Goal: Answer question/provide support: Share knowledge or assist other users

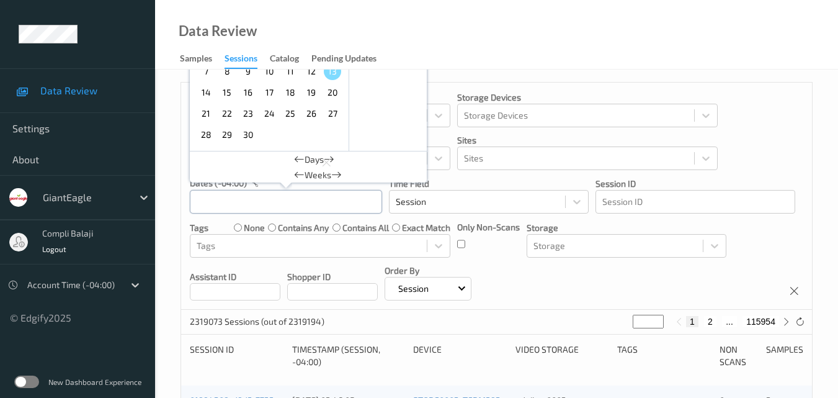
click at [290, 195] on div "[DATE] Sun Mon Tue Wed Thu Fri Sat 1 2 3 4 5 6 7 8 9 10 11 12 13 14 15 16 17 18…" at bounding box center [286, 201] width 192 height 24
click at [297, 205] on input "text" at bounding box center [286, 202] width 192 height 24
click at [310, 74] on span "12" at bounding box center [311, 71] width 17 height 17
type input "[DATE] 00:00 -> [DATE] 23:59"
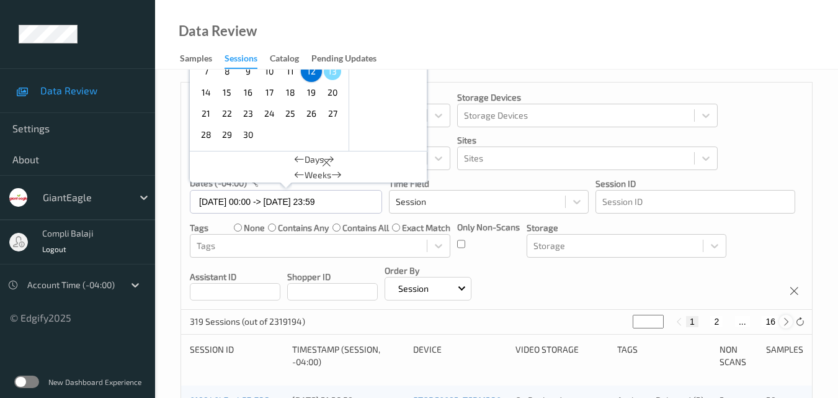
click at [785, 323] on icon at bounding box center [786, 321] width 9 height 9
type input "*"
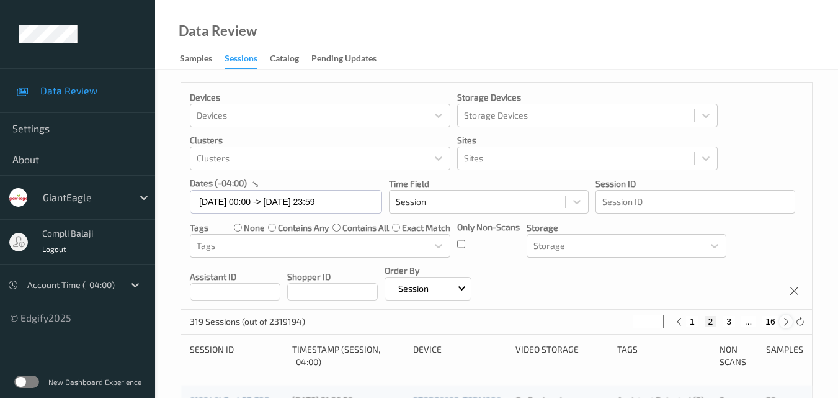
click at [785, 323] on icon at bounding box center [786, 321] width 9 height 9
type input "*"
click at [785, 323] on icon at bounding box center [786, 321] width 9 height 9
type input "*"
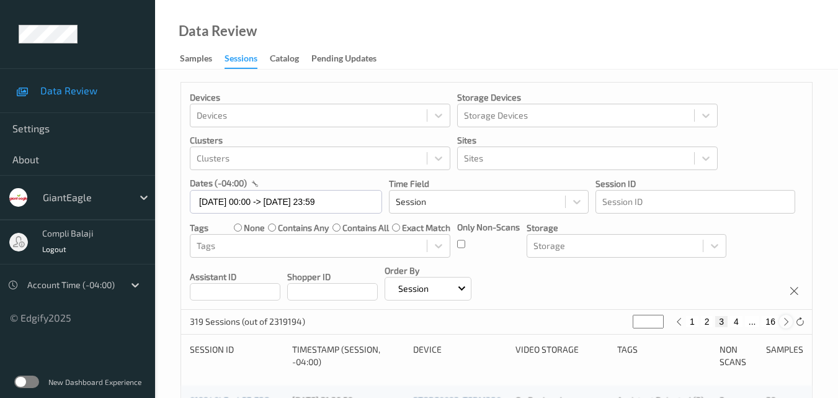
type input "*"
click at [785, 323] on icon at bounding box center [786, 321] width 9 height 9
type input "*"
click at [784, 322] on icon at bounding box center [786, 321] width 9 height 9
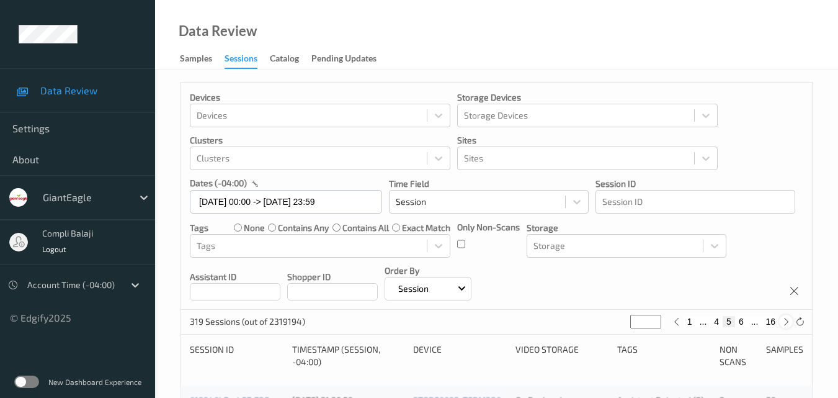
type input "*"
click at [784, 322] on icon at bounding box center [786, 321] width 9 height 9
type input "*"
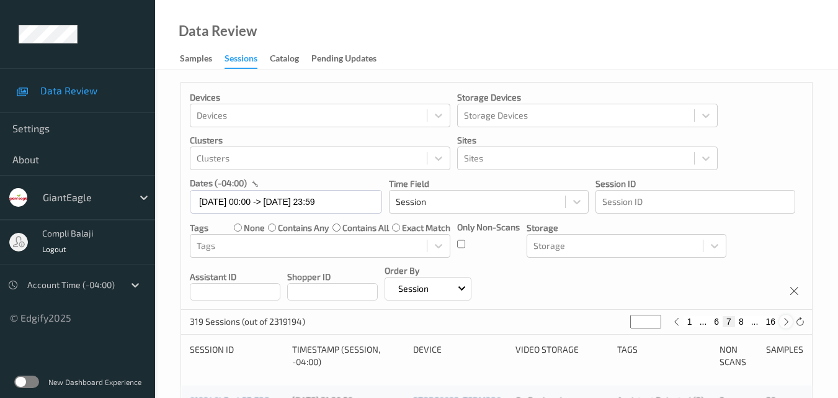
click at [784, 322] on icon at bounding box center [786, 321] width 9 height 9
type input "*"
click at [784, 322] on icon at bounding box center [786, 321] width 9 height 9
type input "*"
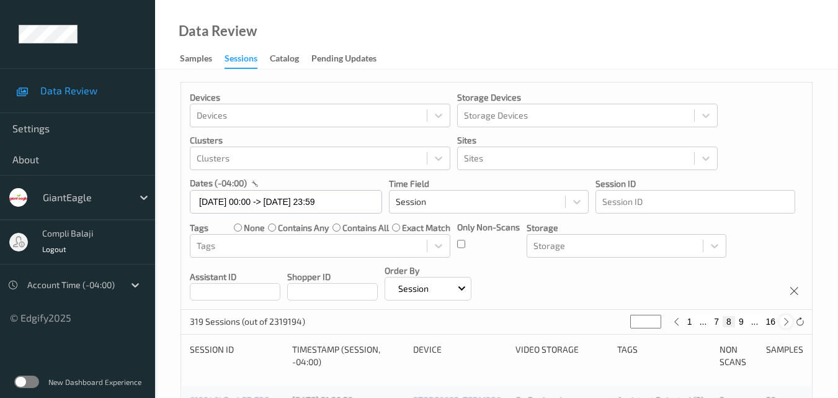
type input "*"
click at [784, 322] on icon at bounding box center [786, 321] width 9 height 9
type input "**"
click at [784, 322] on icon at bounding box center [786, 321] width 9 height 9
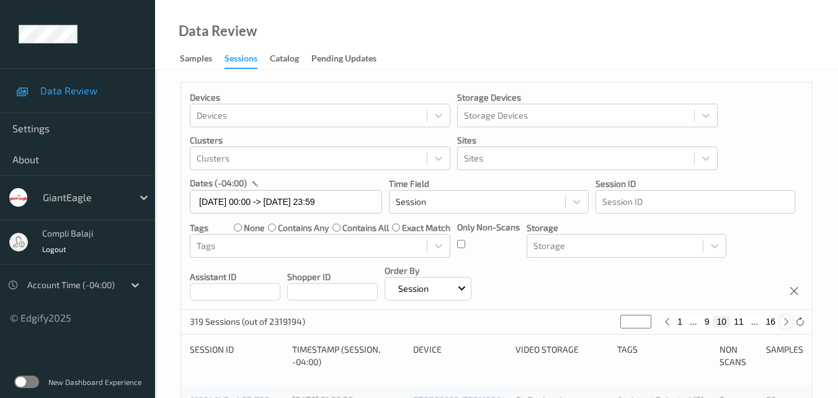
type input "**"
click at [784, 322] on icon at bounding box center [786, 321] width 9 height 9
type input "**"
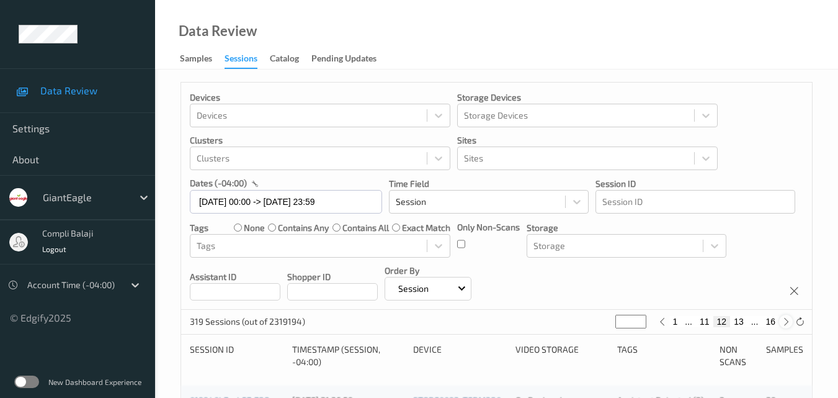
click at [784, 322] on icon at bounding box center [786, 321] width 9 height 9
type input "**"
click at [784, 322] on icon at bounding box center [786, 321] width 9 height 9
type input "**"
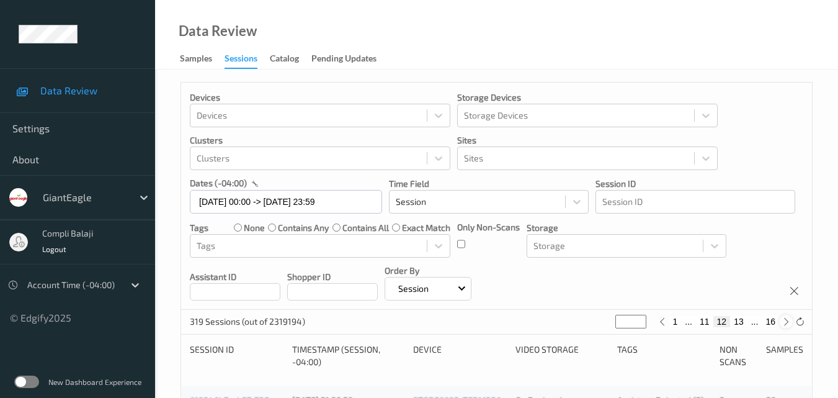
type input "**"
click at [784, 322] on icon at bounding box center [786, 321] width 9 height 9
type input "**"
click at [784, 322] on icon at bounding box center [786, 321] width 9 height 9
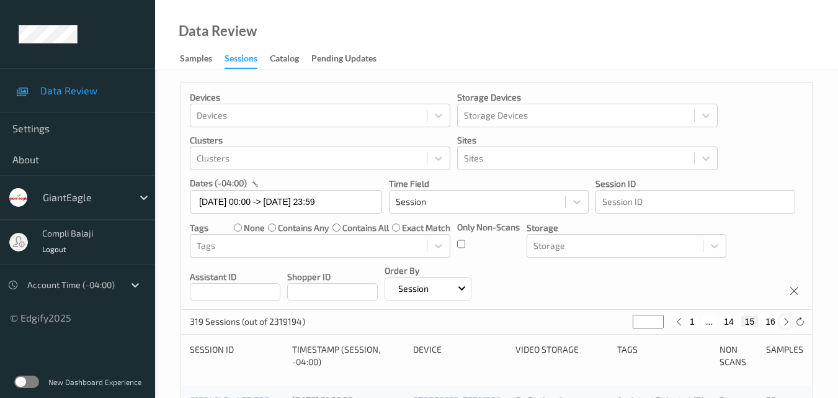
type input "**"
click at [746, 326] on button "15" at bounding box center [743, 321] width 17 height 11
type input "**"
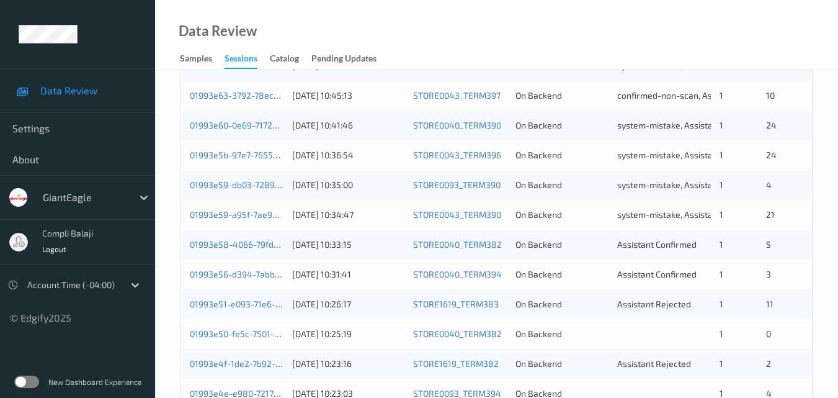
scroll to position [372, 0]
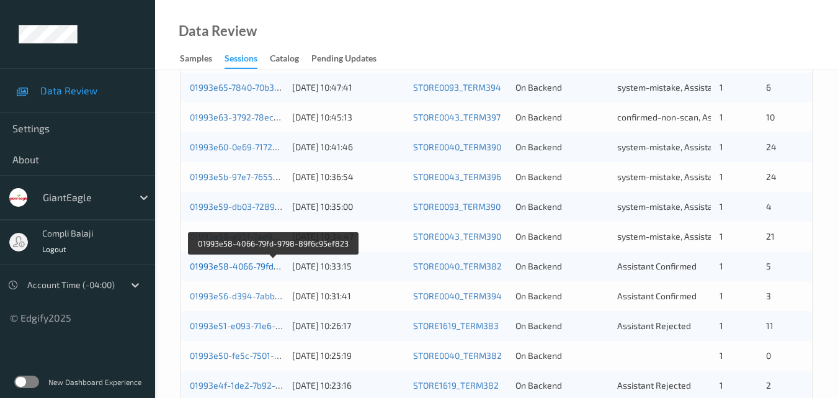
click at [249, 270] on link "01993e58-4066-79fd-9798-89f6c95ef823" at bounding box center [274, 266] width 168 height 11
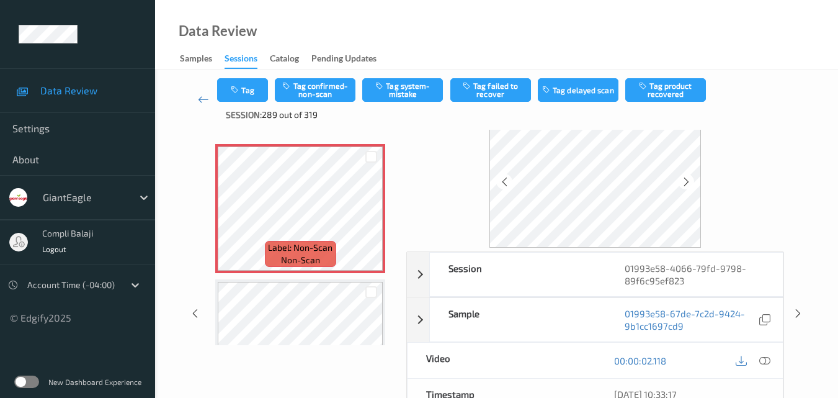
scroll to position [62, 0]
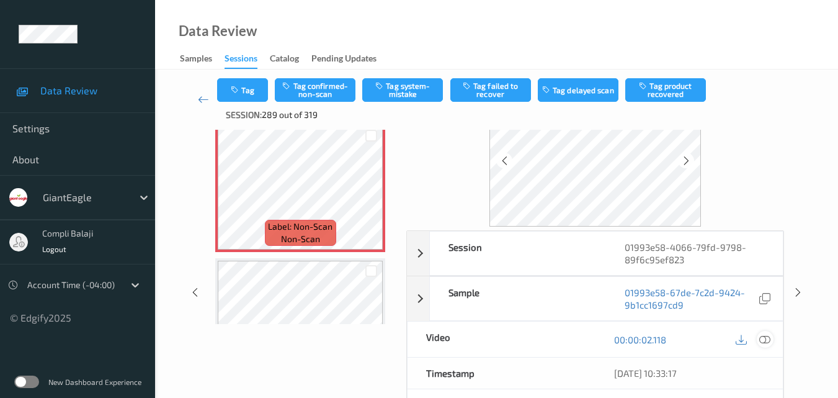
click at [770, 339] on icon at bounding box center [765, 338] width 11 height 11
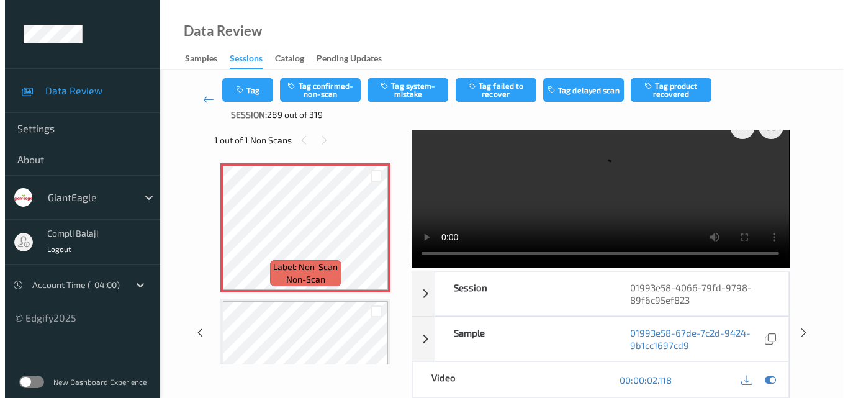
scroll to position [0, 0]
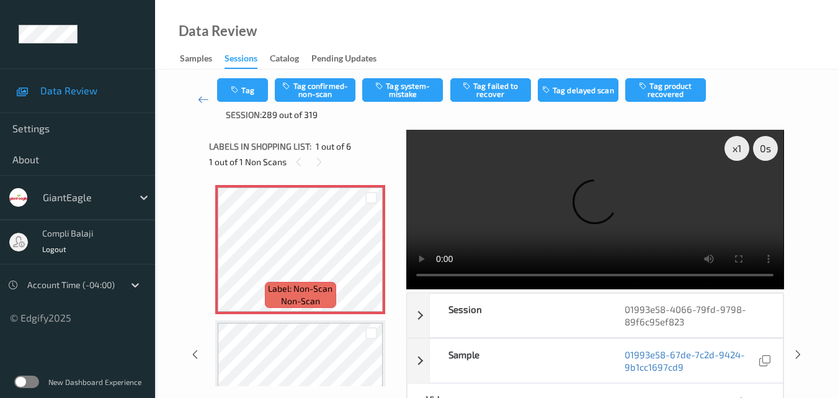
click at [554, 48] on div "Data Review Samples Sessions Catalog Pending Updates" at bounding box center [496, 35] width 683 height 70
click at [408, 98] on button "Tag system-mistake" at bounding box center [402, 90] width 81 height 24
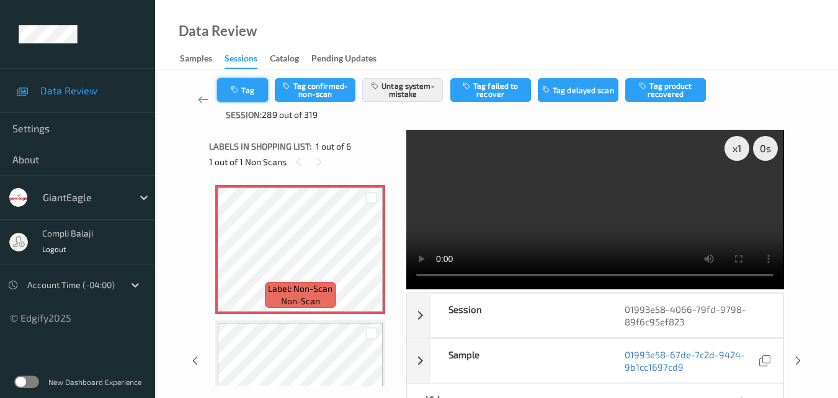
click at [257, 94] on button "Tag" at bounding box center [242, 90] width 51 height 24
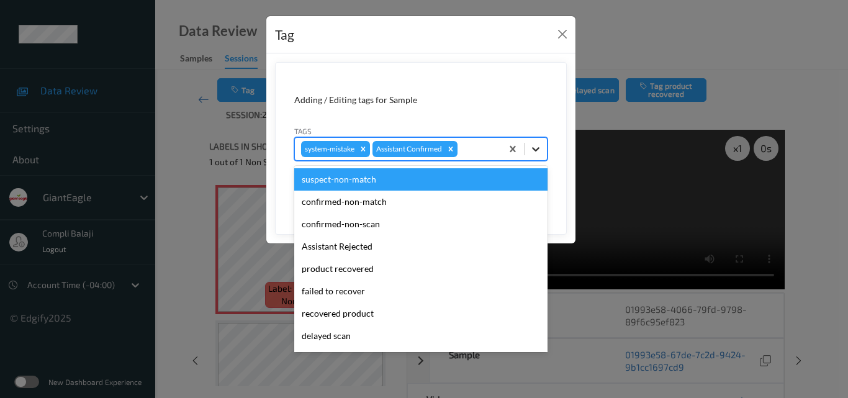
click at [533, 151] on icon at bounding box center [535, 149] width 12 height 12
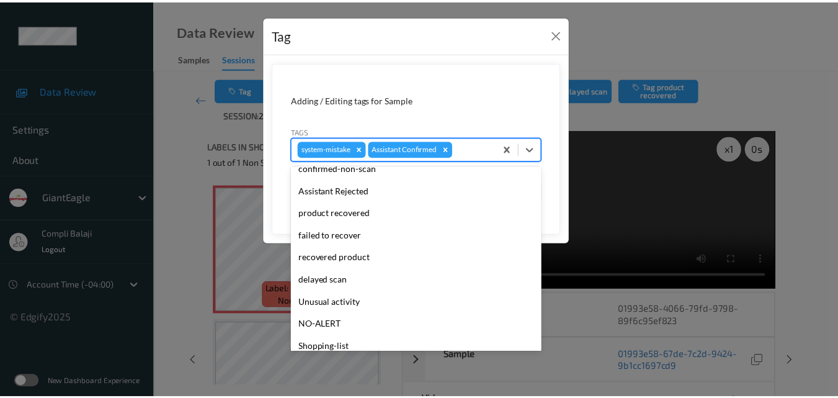
scroll to position [124, 0]
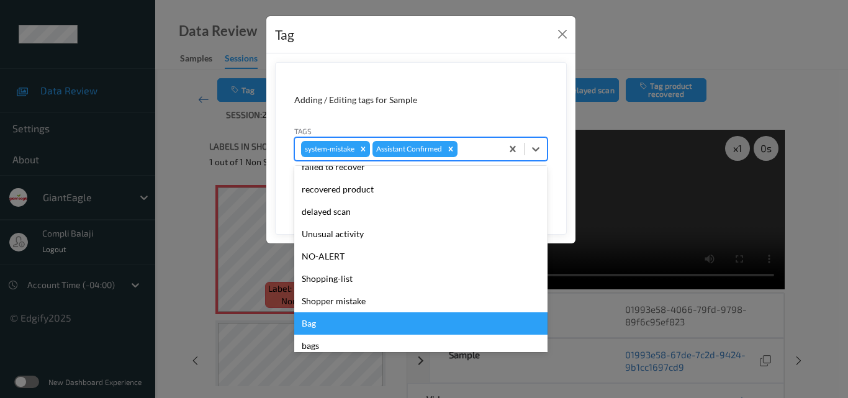
drag, startPoint x: 333, startPoint y: 327, endPoint x: 426, endPoint y: 284, distance: 102.2
click at [335, 326] on div "Bag" at bounding box center [420, 323] width 253 height 22
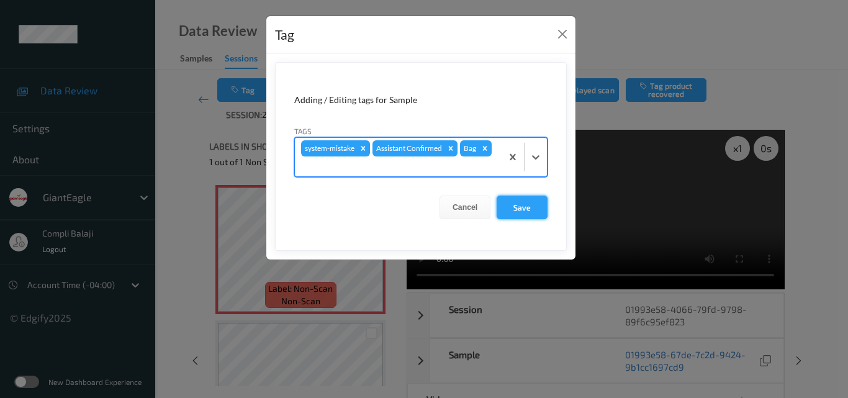
click at [542, 205] on button "Save" at bounding box center [522, 207] width 51 height 24
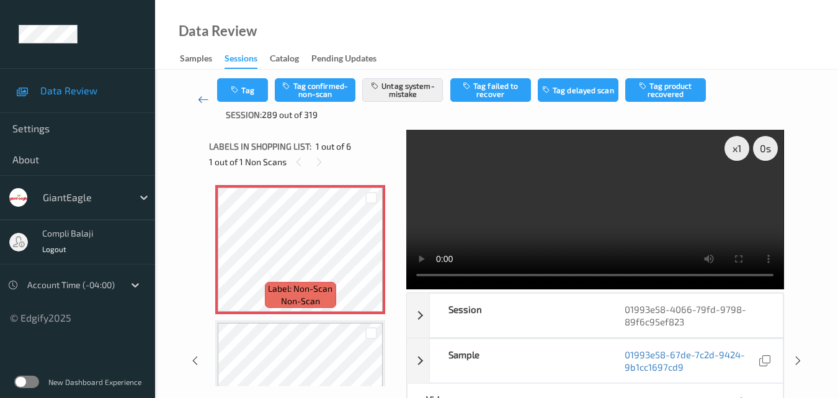
click at [200, 101] on icon at bounding box center [203, 99] width 11 height 12
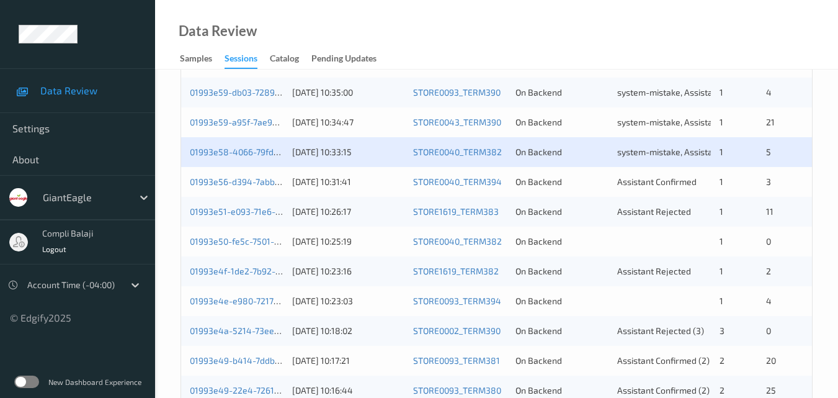
scroll to position [497, 0]
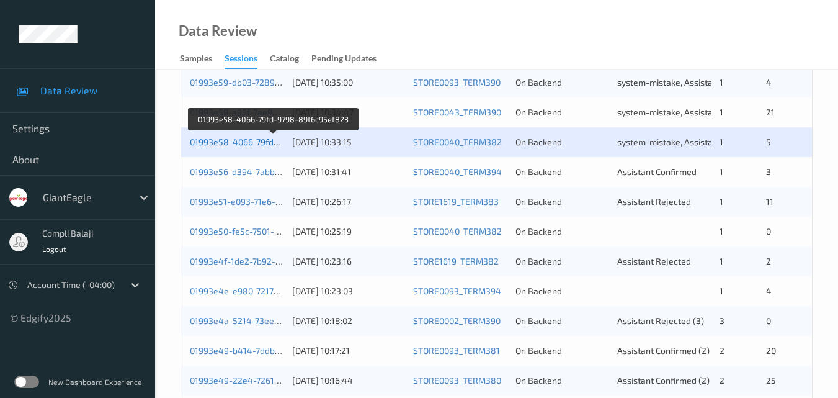
click at [244, 143] on link "01993e58-4066-79fd-9798-89f6c95ef823" at bounding box center [274, 142] width 168 height 11
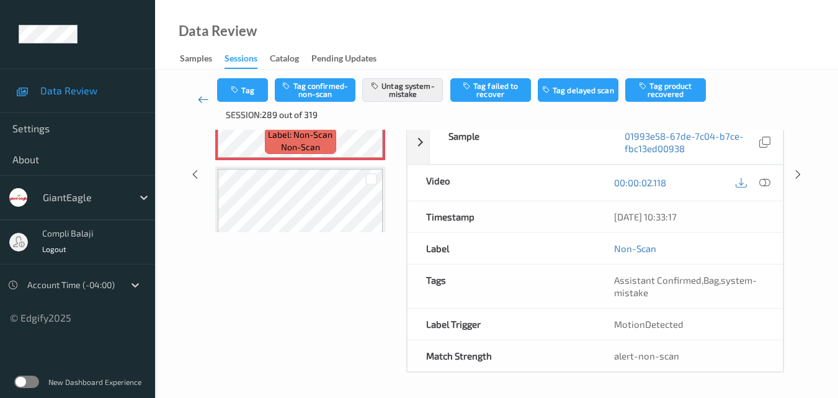
click at [199, 98] on icon at bounding box center [203, 99] width 11 height 12
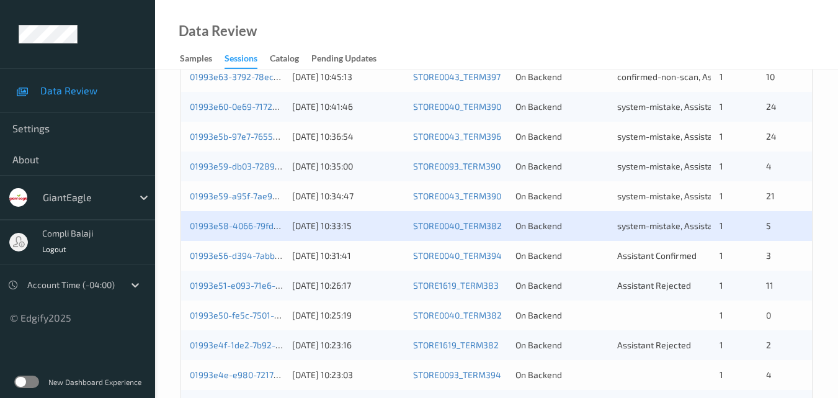
scroll to position [434, 0]
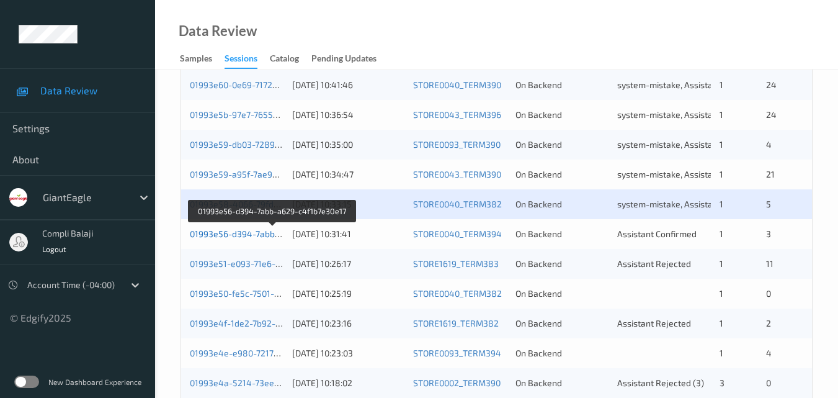
click at [238, 236] on link "01993e56-d394-7abb-a629-c4f1b7e30e17" at bounding box center [273, 233] width 166 height 11
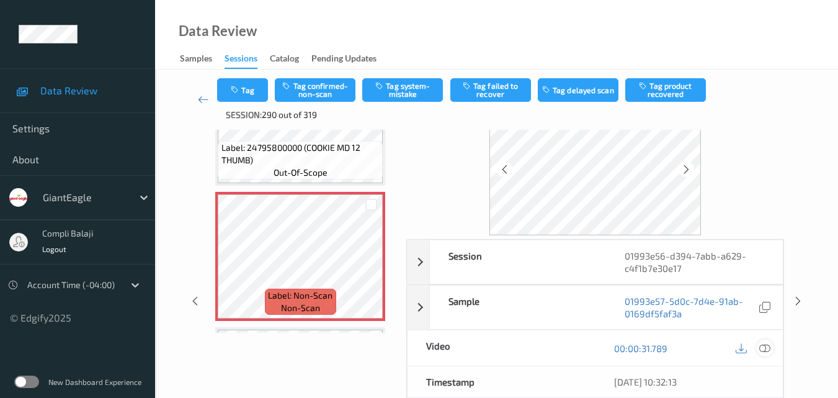
scroll to position [75, 0]
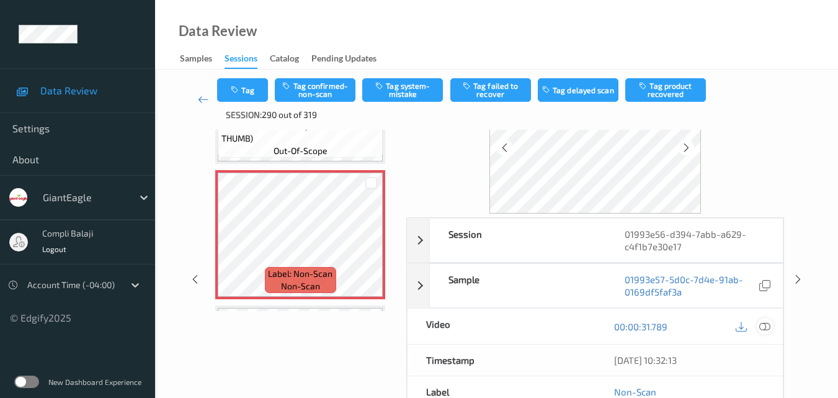
click at [768, 332] on div at bounding box center [765, 326] width 17 height 17
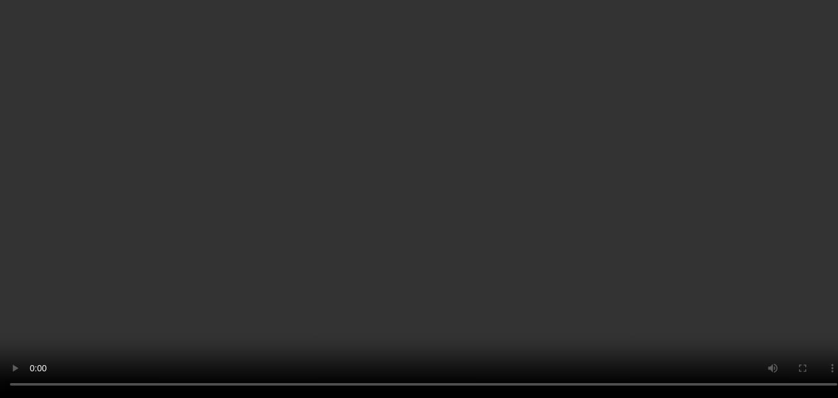
scroll to position [62, 0]
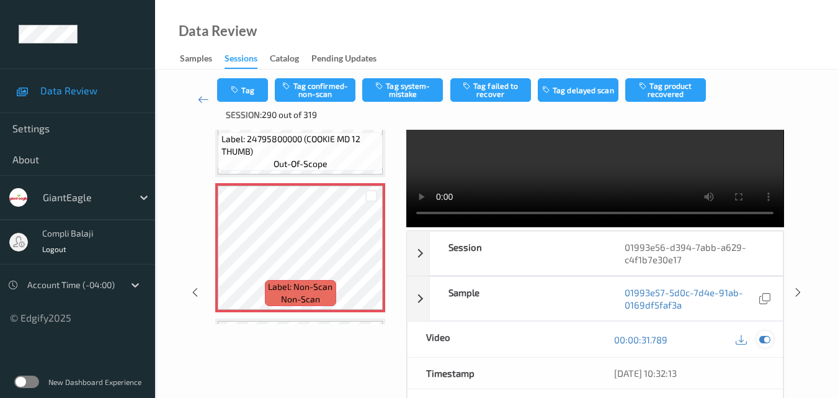
drag, startPoint x: 770, startPoint y: 335, endPoint x: 713, endPoint y: 329, distance: 57.4
click at [770, 335] on icon at bounding box center [765, 339] width 11 height 11
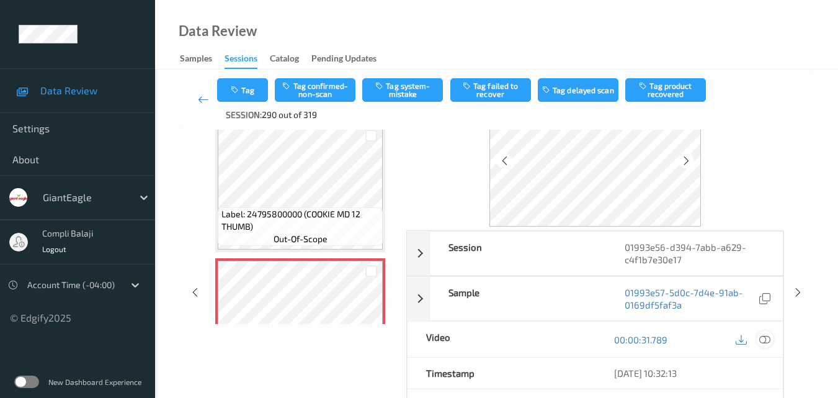
click at [764, 336] on icon at bounding box center [765, 338] width 11 height 11
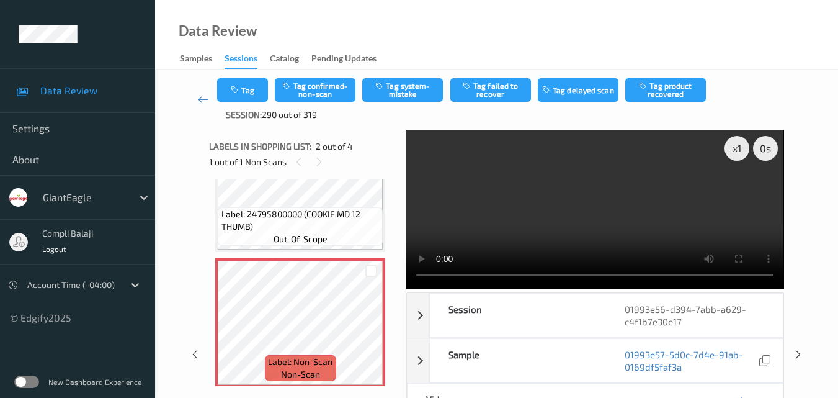
click at [559, 42] on div "Data Review Samples Sessions Catalog Pending Updates" at bounding box center [496, 35] width 683 height 70
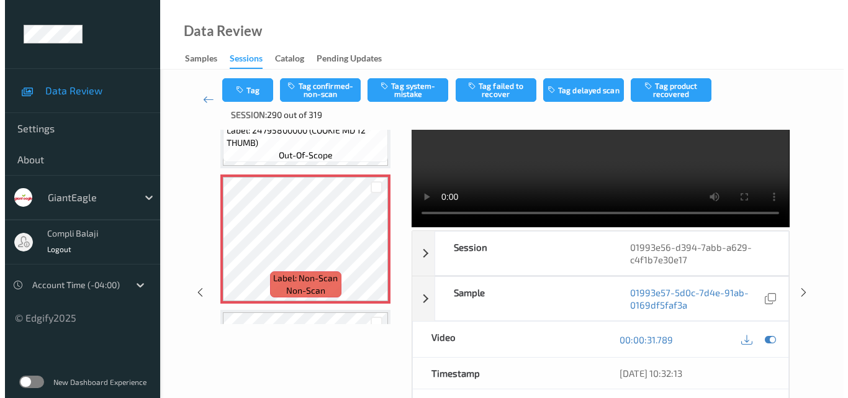
scroll to position [0, 0]
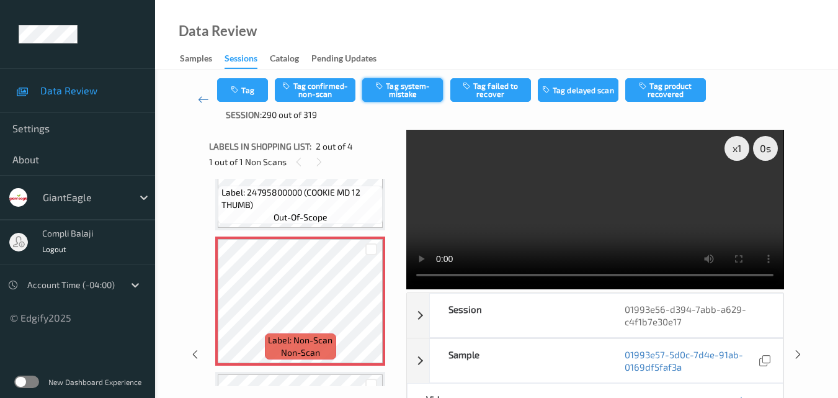
click at [395, 96] on button "Tag system-mistake" at bounding box center [402, 90] width 81 height 24
click at [236, 97] on button "Tag" at bounding box center [242, 90] width 51 height 24
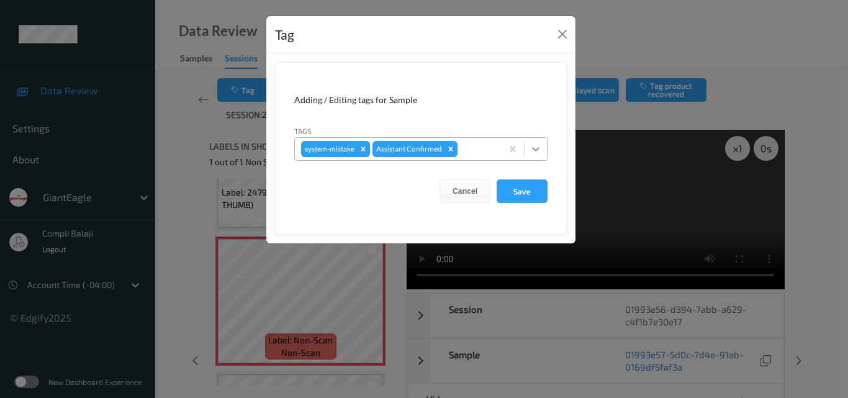
click at [538, 148] on icon at bounding box center [535, 149] width 7 height 4
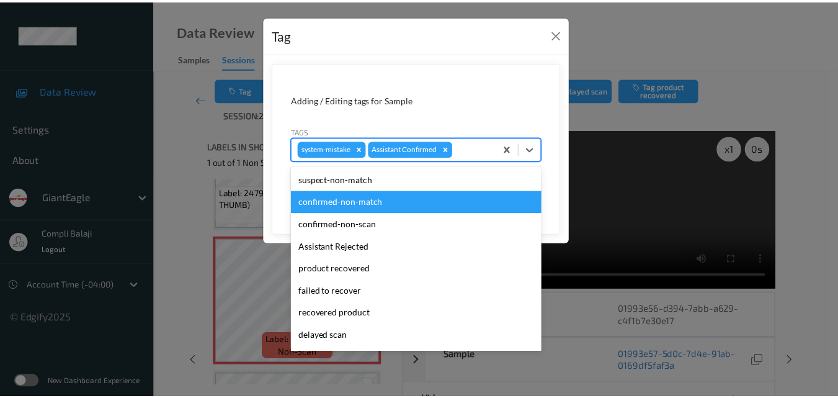
scroll to position [62, 0]
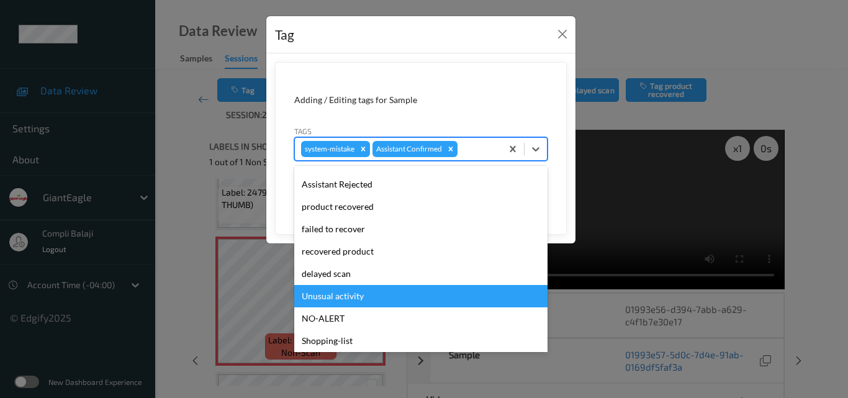
click at [353, 297] on div "Unusual activity" at bounding box center [420, 296] width 253 height 22
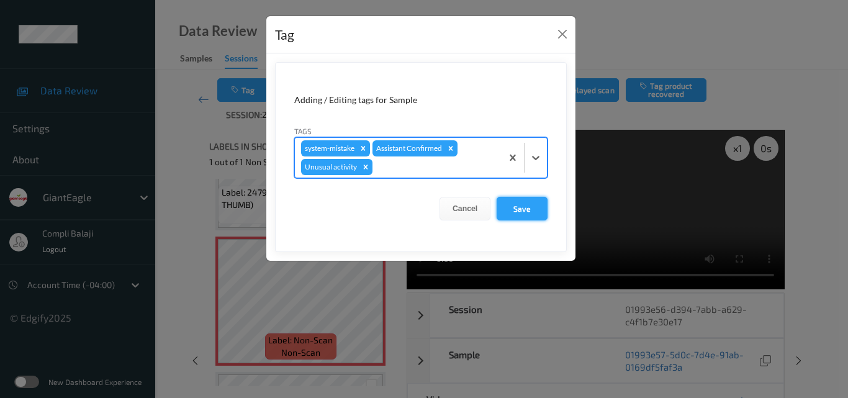
click at [518, 213] on button "Save" at bounding box center [522, 209] width 51 height 24
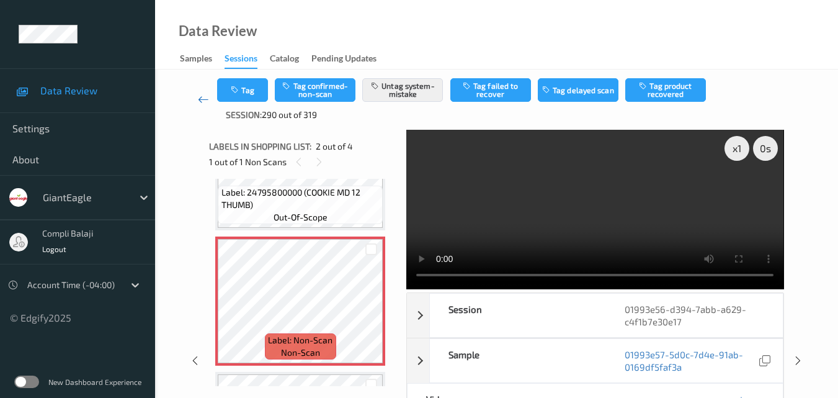
click at [201, 101] on icon at bounding box center [203, 99] width 11 height 12
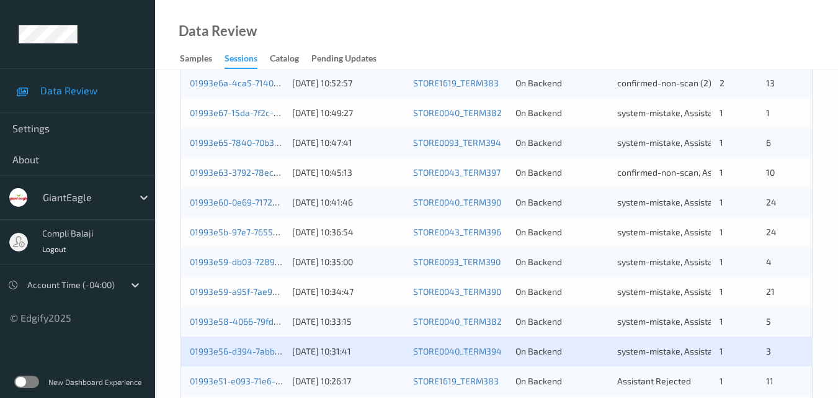
scroll to position [434, 0]
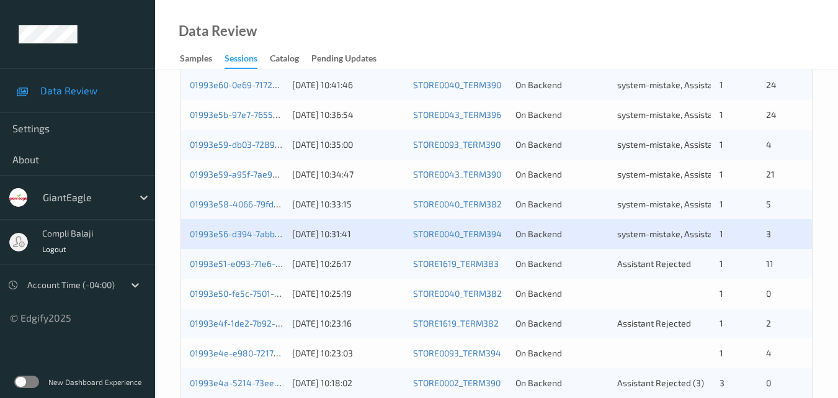
click at [243, 241] on div "01993e56-d394-7abb-a629-c4f1b7e30e17 [DATE] 10:31:41 STORE0040_TERM394 On Backe…" at bounding box center [496, 234] width 631 height 30
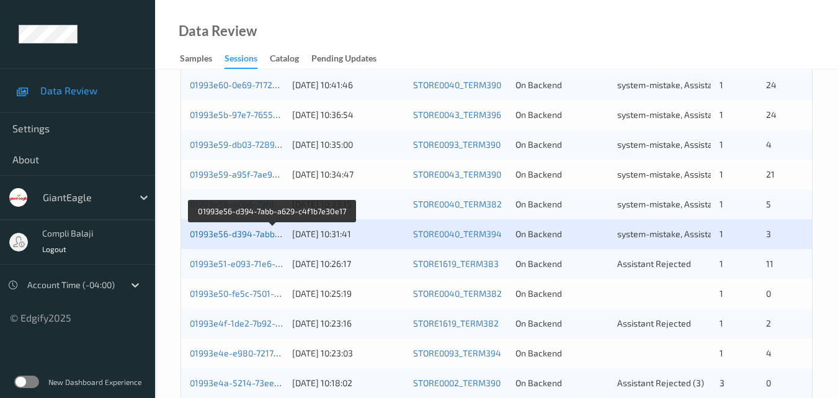
click at [262, 235] on link "01993e56-d394-7abb-a629-c4f1b7e30e17" at bounding box center [273, 233] width 166 height 11
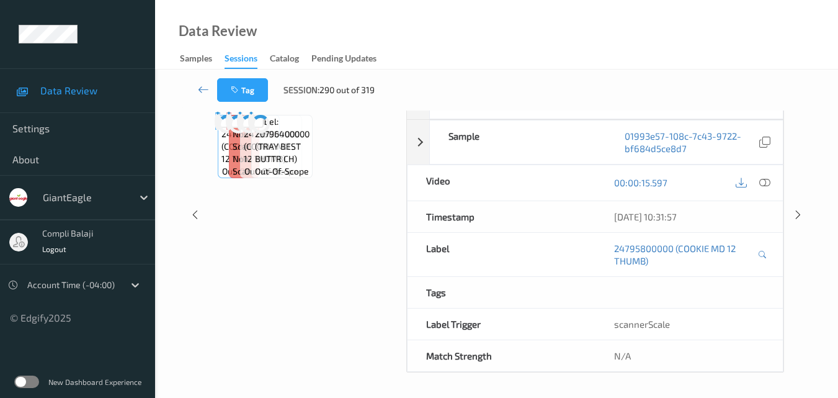
scroll to position [199, 0]
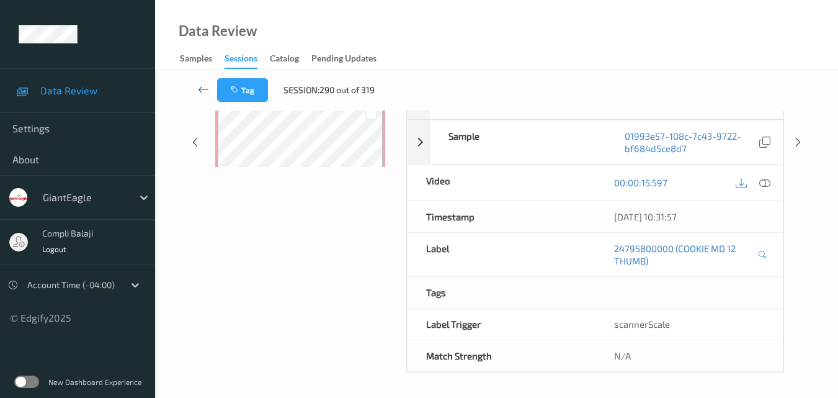
click at [200, 86] on icon at bounding box center [203, 89] width 11 height 12
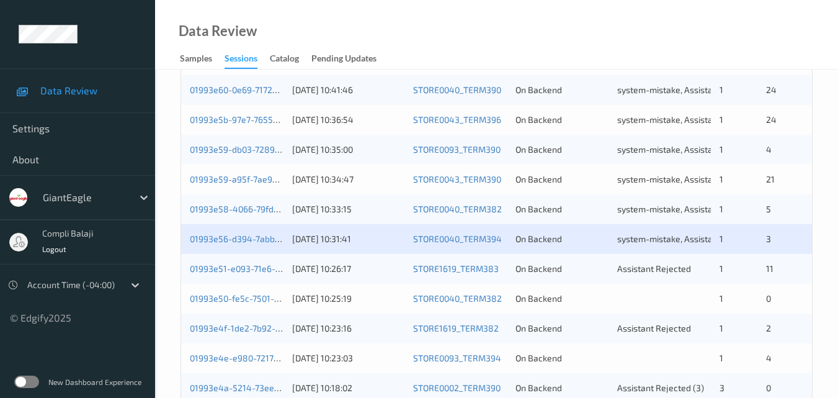
scroll to position [434, 0]
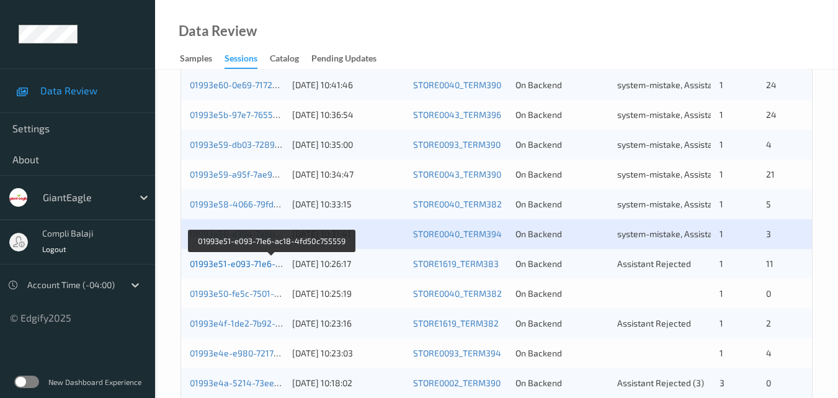
click at [257, 267] on link "01993e51-e093-71e6-ac18-4fd50c755559" at bounding box center [272, 263] width 165 height 11
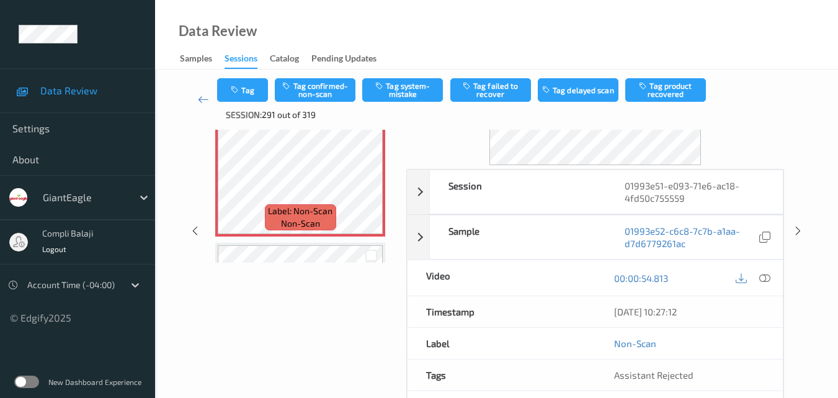
scroll to position [124, 0]
click at [765, 277] on icon at bounding box center [765, 276] width 11 height 11
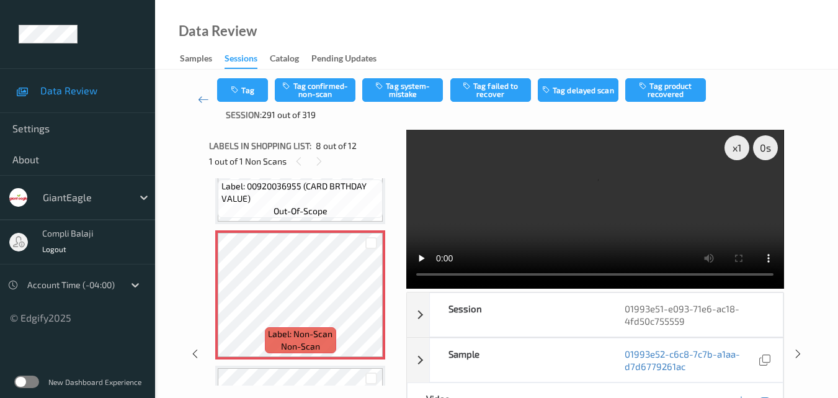
scroll to position [0, 0]
click at [562, 41] on div "Data Review Samples Sessions Catalog Pending Updates" at bounding box center [496, 35] width 683 height 70
click at [580, 48] on div "Data Review Samples Sessions Catalog Pending Updates" at bounding box center [496, 35] width 683 height 70
click at [578, 55] on div "Data Review Samples Sessions Catalog Pending Updates" at bounding box center [496, 35] width 683 height 70
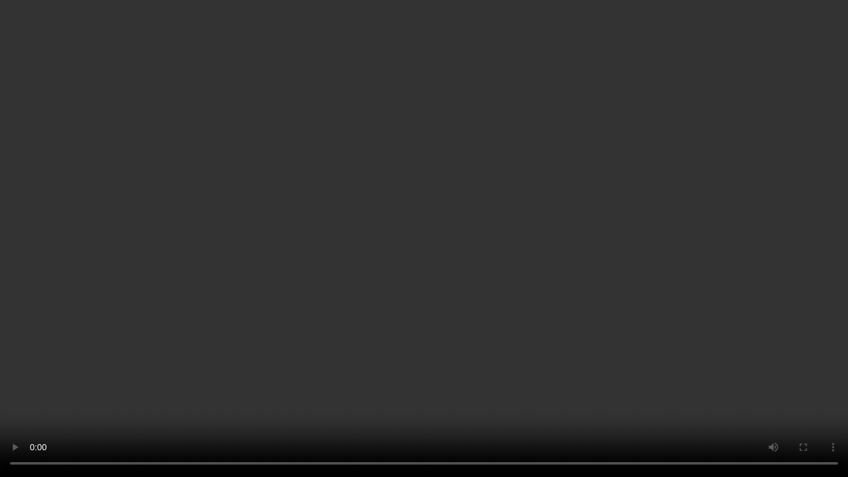
click at [655, 362] on video at bounding box center [424, 238] width 848 height 477
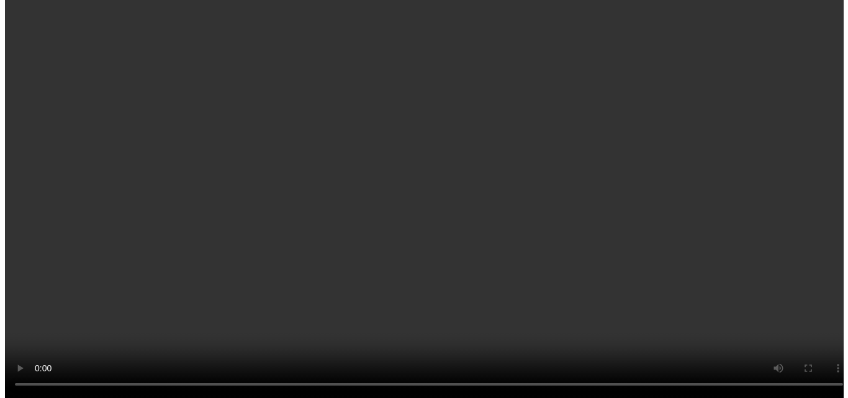
scroll to position [839, 0]
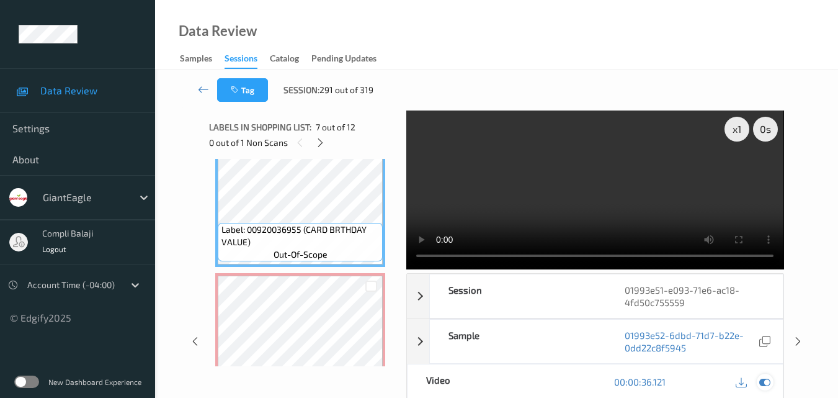
click at [763, 380] on icon at bounding box center [765, 381] width 11 height 11
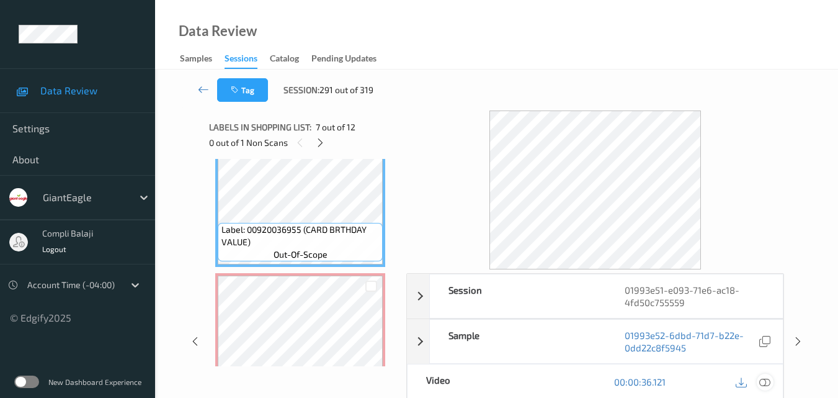
click at [762, 384] on icon at bounding box center [765, 381] width 11 height 11
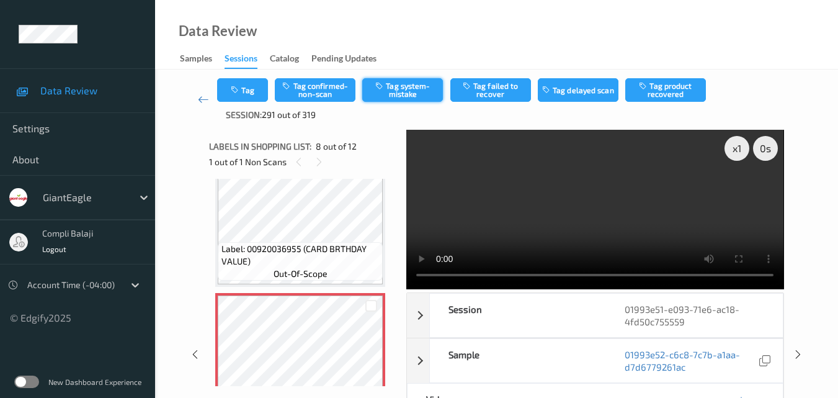
click at [415, 94] on button "Tag system-mistake" at bounding box center [402, 90] width 81 height 24
click at [258, 89] on button "Tag" at bounding box center [242, 90] width 51 height 24
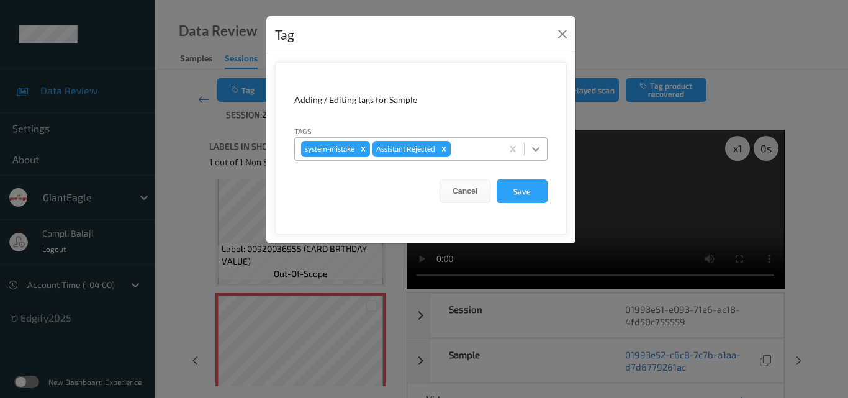
click at [536, 152] on icon at bounding box center [535, 149] width 12 height 12
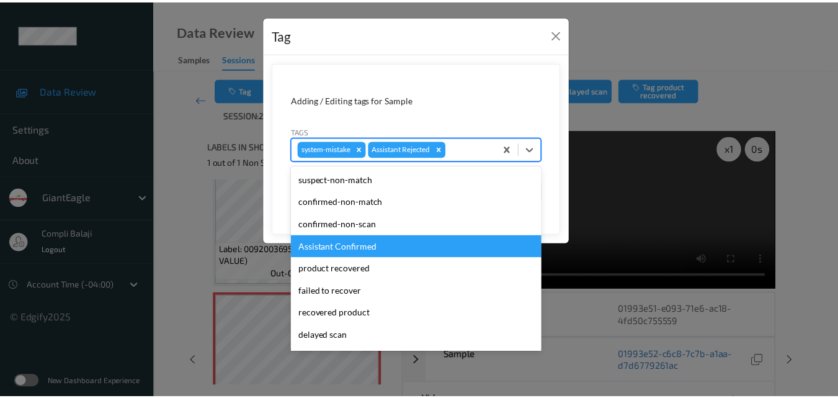
scroll to position [124, 0]
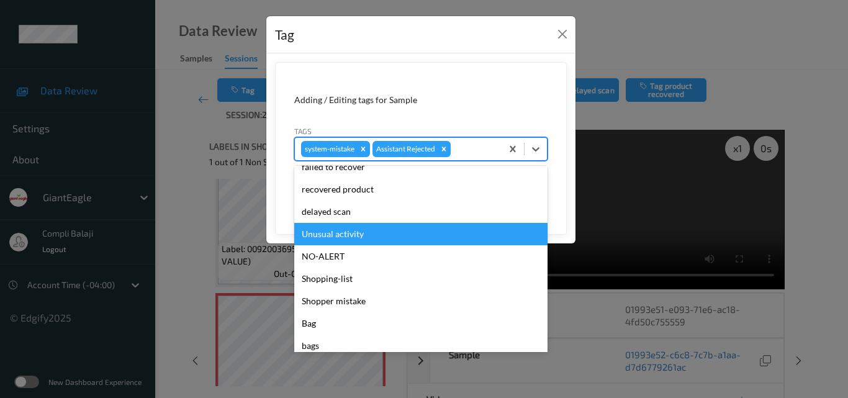
click at [350, 235] on div "Unusual activity" at bounding box center [420, 234] width 253 height 22
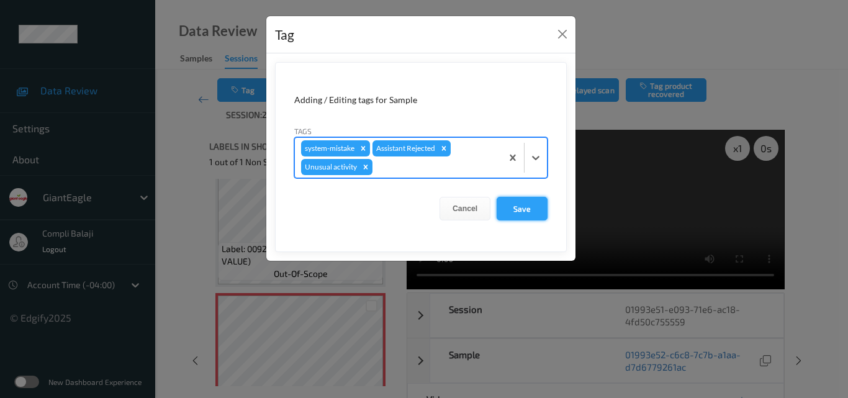
click at [523, 210] on button "Save" at bounding box center [522, 209] width 51 height 24
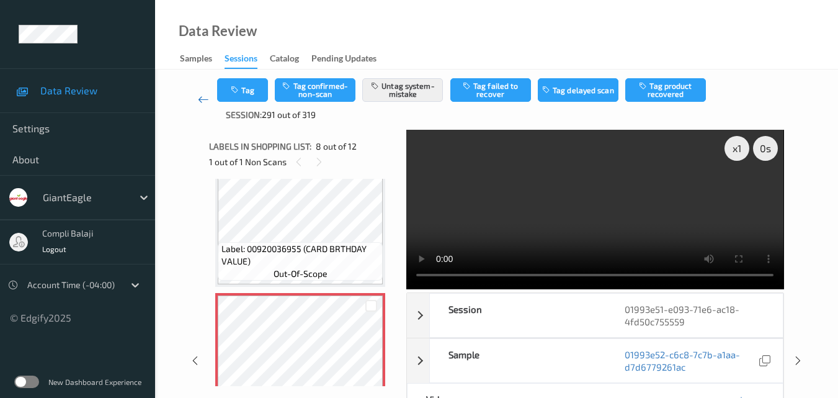
click at [200, 99] on icon at bounding box center [203, 99] width 11 height 12
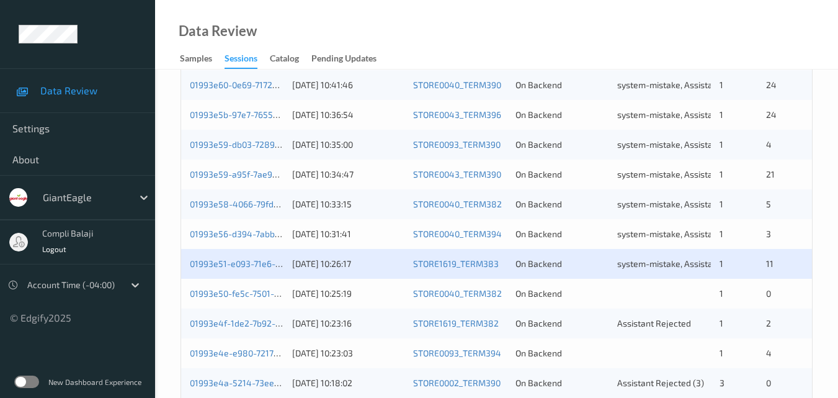
scroll to position [497, 0]
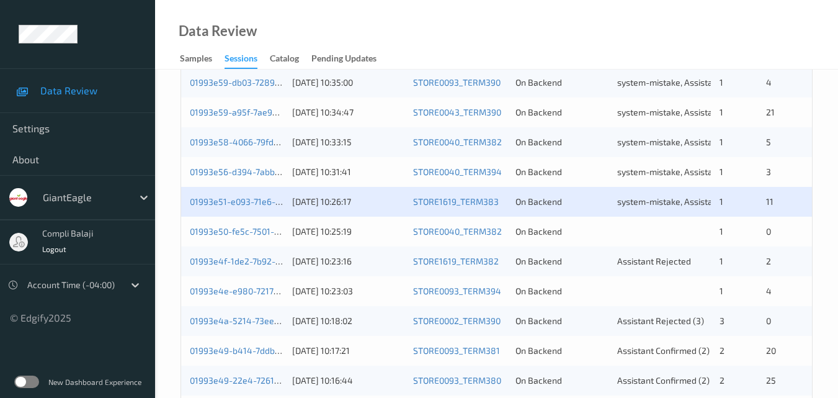
click at [236, 238] on div "01993e50-fe5c-7501-a60a-e970bb3d59c9 [DATE] 10:25:19 STORE0040_TERM382 On Backe…" at bounding box center [496, 232] width 631 height 30
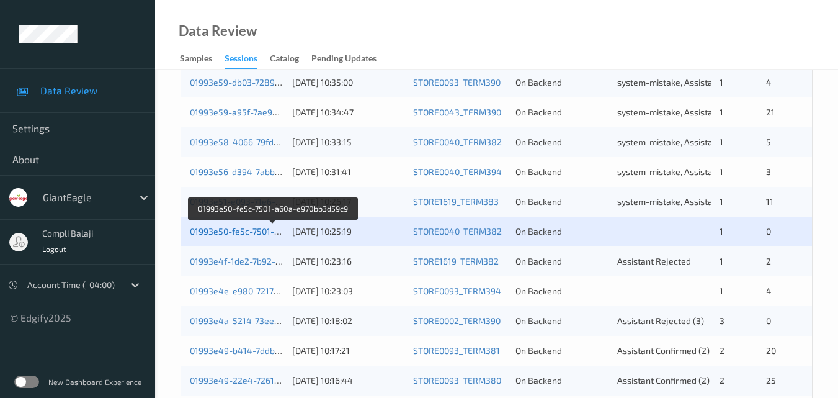
click at [235, 236] on link "01993e50-fe5c-7501-a60a-e970bb3d59c9" at bounding box center [273, 231] width 166 height 11
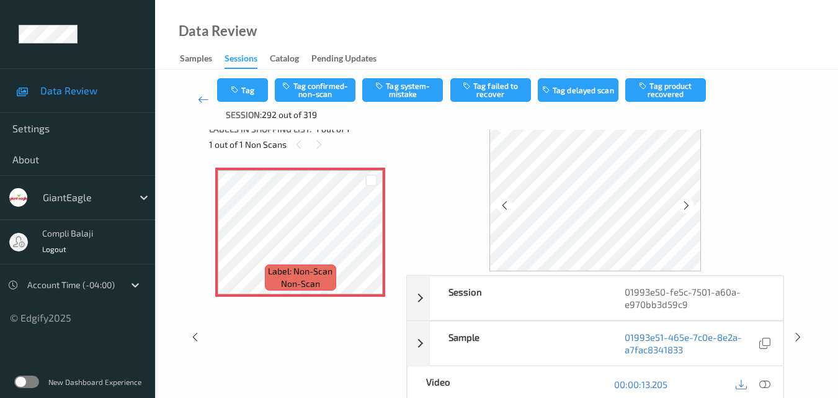
scroll to position [79, 0]
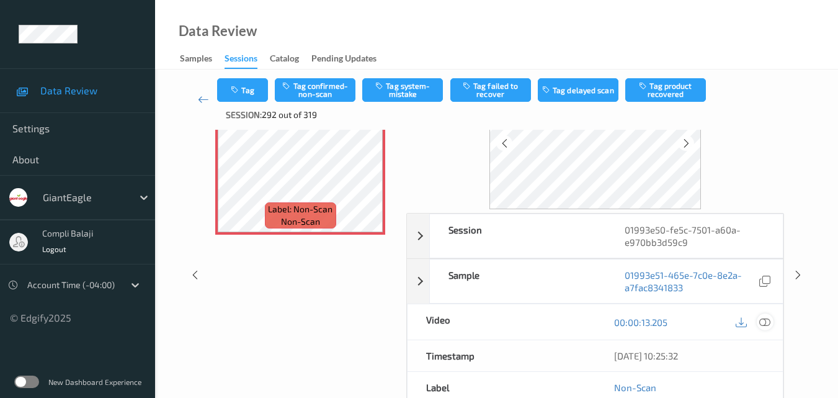
click at [765, 325] on icon at bounding box center [765, 321] width 11 height 11
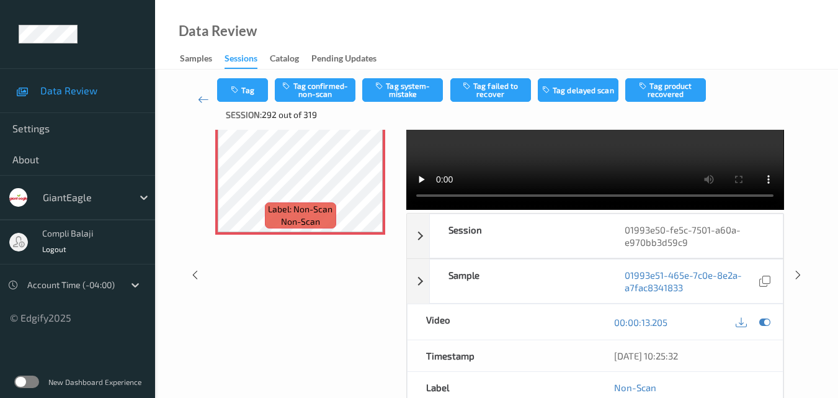
scroll to position [0, 0]
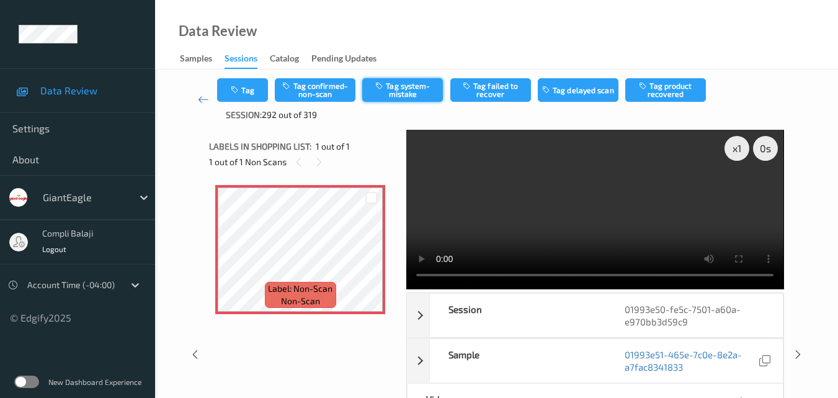
click at [407, 88] on button "Tag system-mistake" at bounding box center [402, 90] width 81 height 24
click at [197, 99] on link at bounding box center [203, 99] width 28 height 43
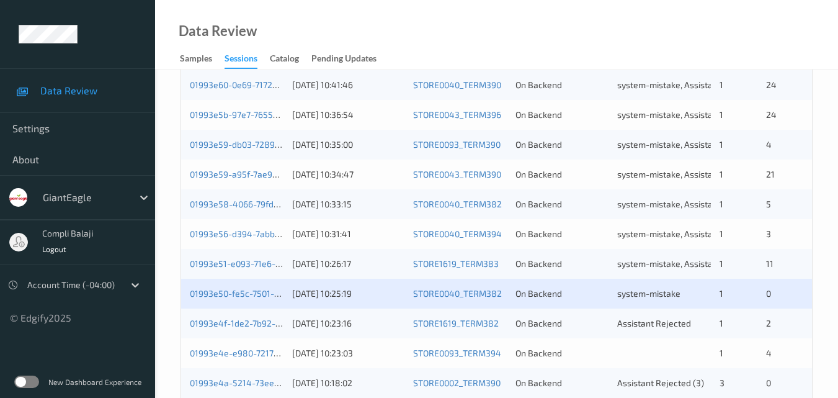
scroll to position [497, 0]
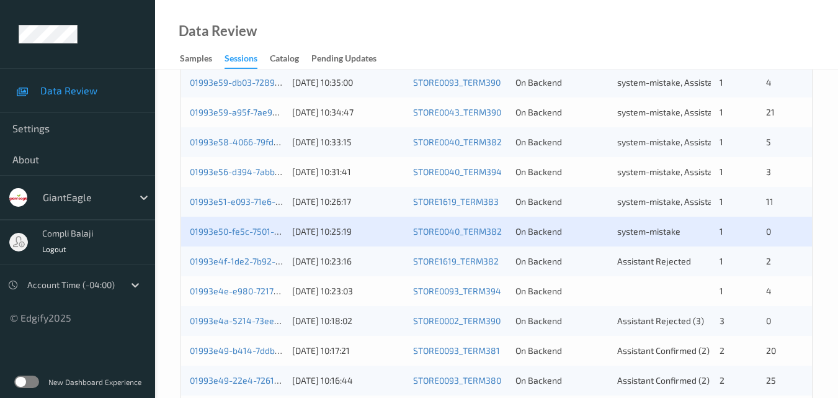
click at [256, 267] on div "01993e4f-1de2-7b92-851c-8a3691cf46d7" at bounding box center [237, 261] width 94 height 12
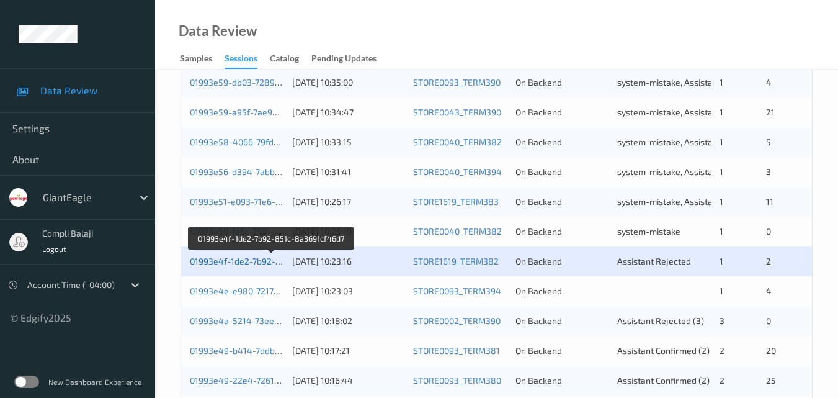
click at [248, 264] on link "01993e4f-1de2-7b92-851c-8a3691cf46d7" at bounding box center [272, 261] width 164 height 11
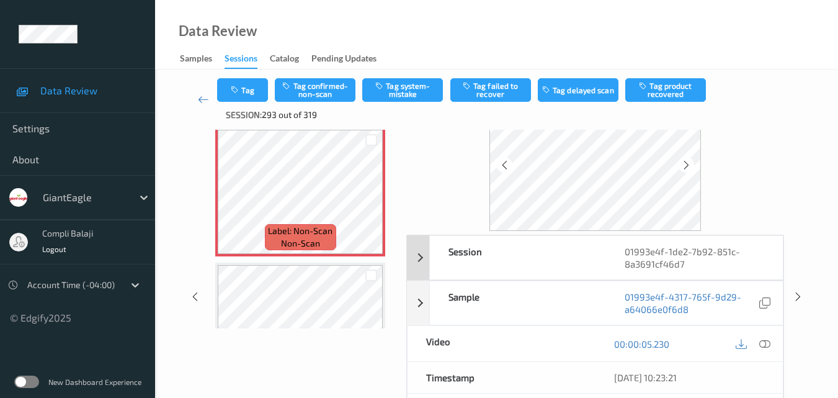
scroll to position [79, 0]
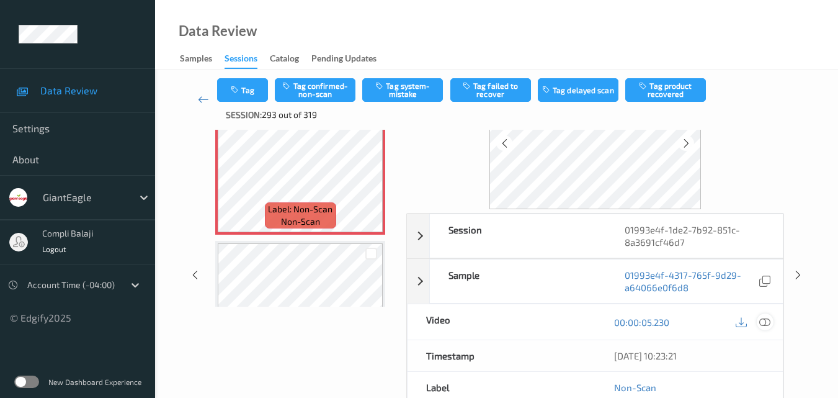
click at [766, 326] on icon at bounding box center [765, 321] width 11 height 11
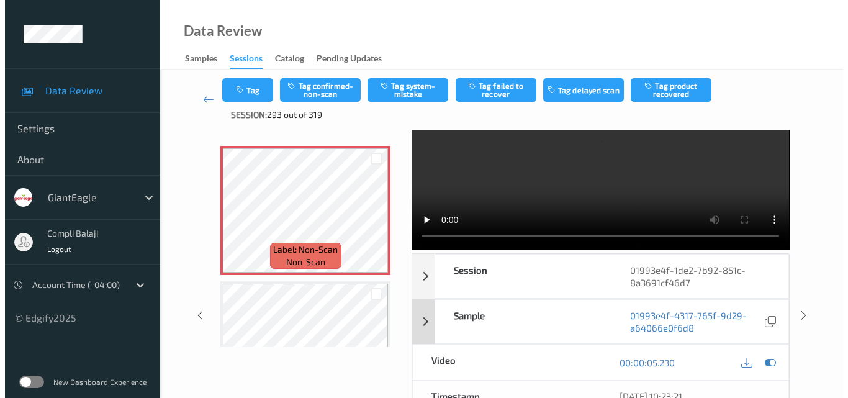
scroll to position [0, 0]
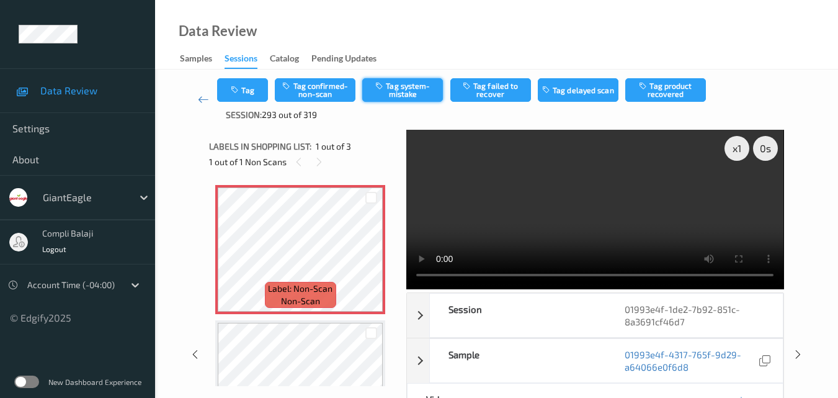
click at [405, 93] on button "Tag system-mistake" at bounding box center [402, 90] width 81 height 24
click at [256, 97] on button "Tag" at bounding box center [242, 90] width 51 height 24
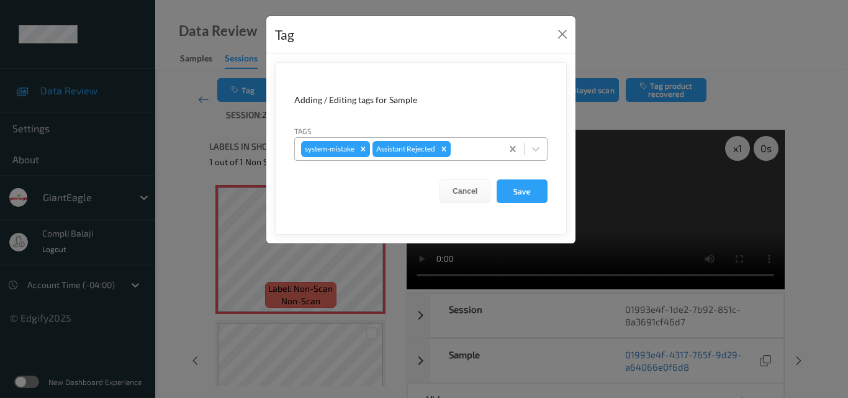
drag, startPoint x: 536, startPoint y: 150, endPoint x: 518, endPoint y: 151, distance: 18.1
click at [536, 149] on icon at bounding box center [535, 149] width 12 height 12
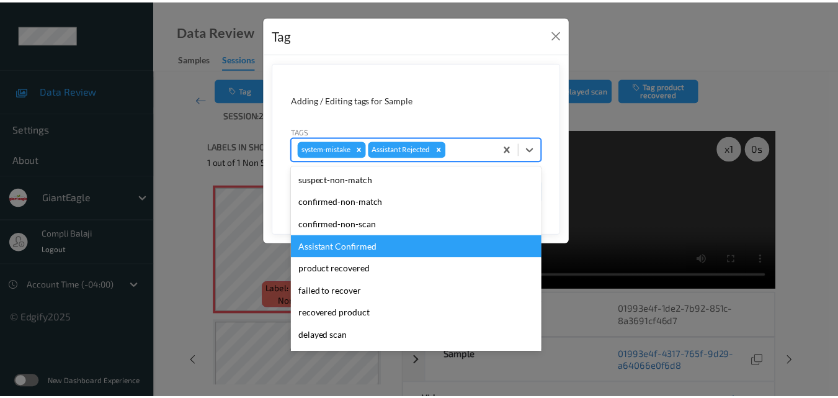
scroll to position [62, 0]
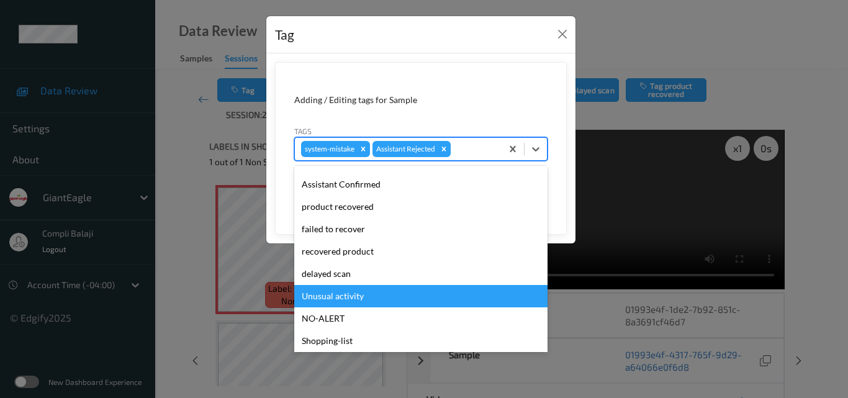
click at [335, 301] on div "Unusual activity" at bounding box center [420, 296] width 253 height 22
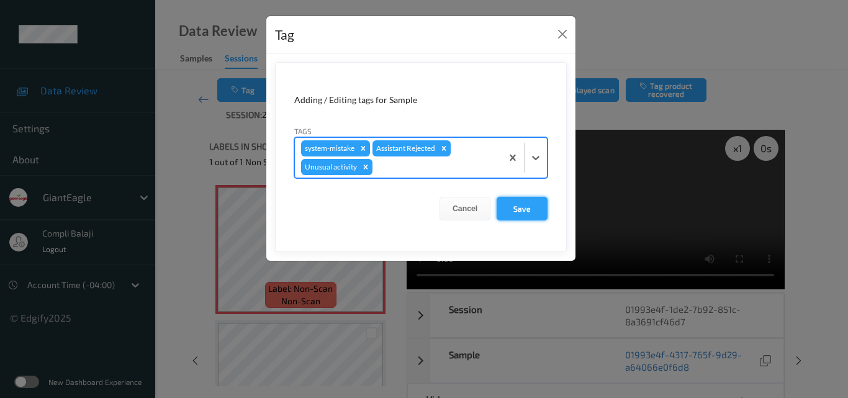
click at [515, 217] on button "Save" at bounding box center [522, 209] width 51 height 24
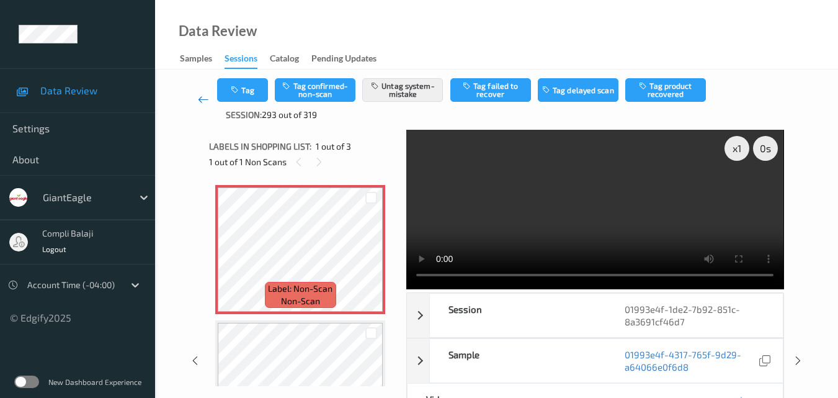
click at [200, 105] on icon at bounding box center [203, 99] width 11 height 12
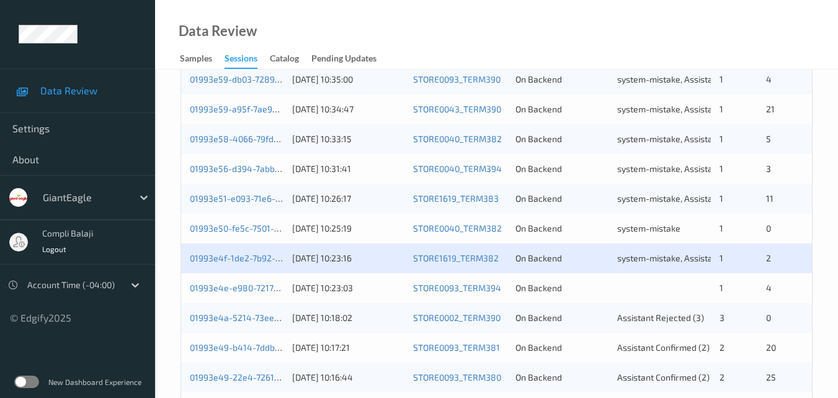
scroll to position [621, 0]
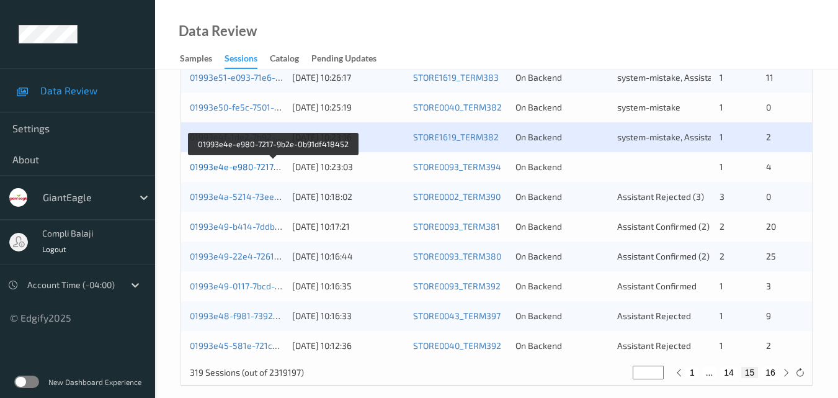
click at [249, 169] on link "01993e4e-e980-7217-9b2e-0b91df418452" at bounding box center [274, 166] width 168 height 11
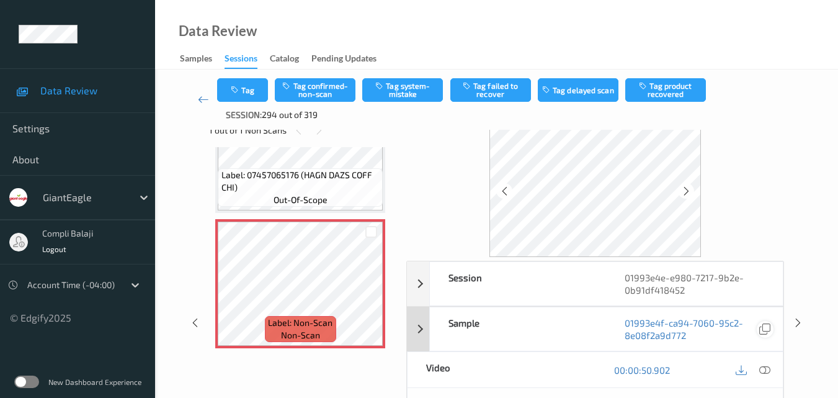
scroll to position [62, 0]
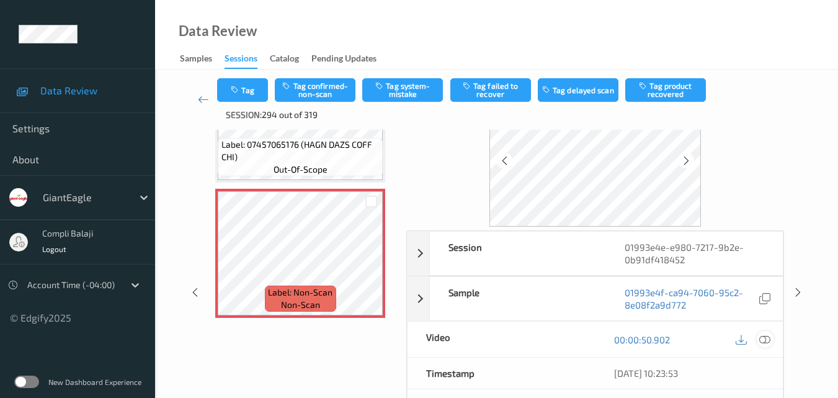
click at [760, 339] on icon at bounding box center [765, 338] width 11 height 11
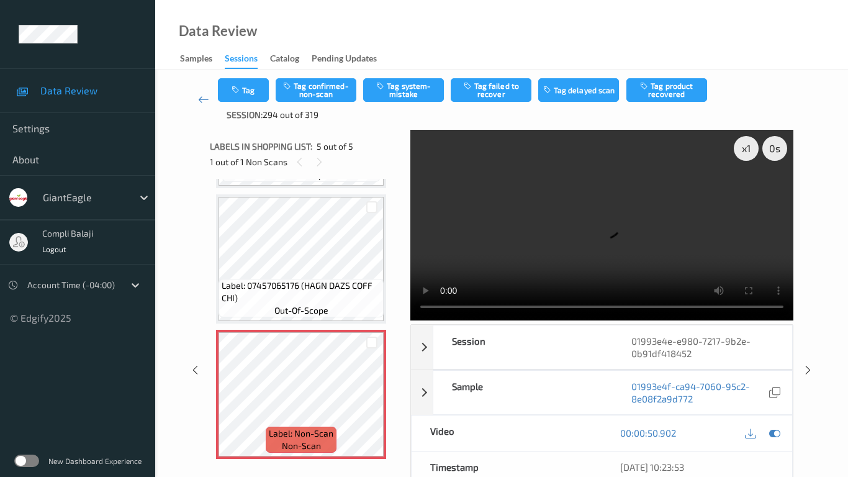
scroll to position [397, 0]
